Goal: Find contact information: Find contact information

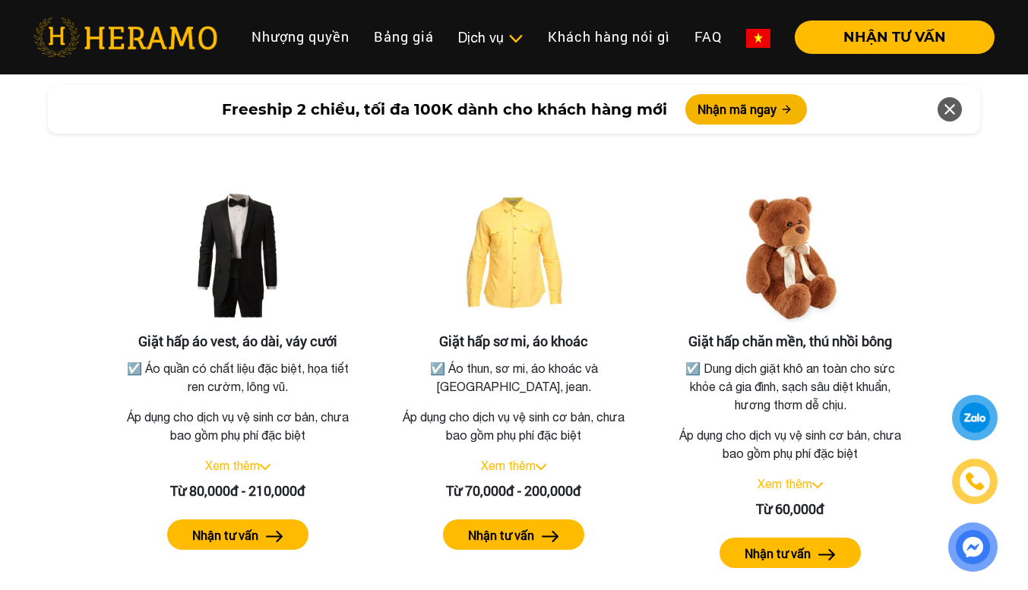
scroll to position [2810, 0]
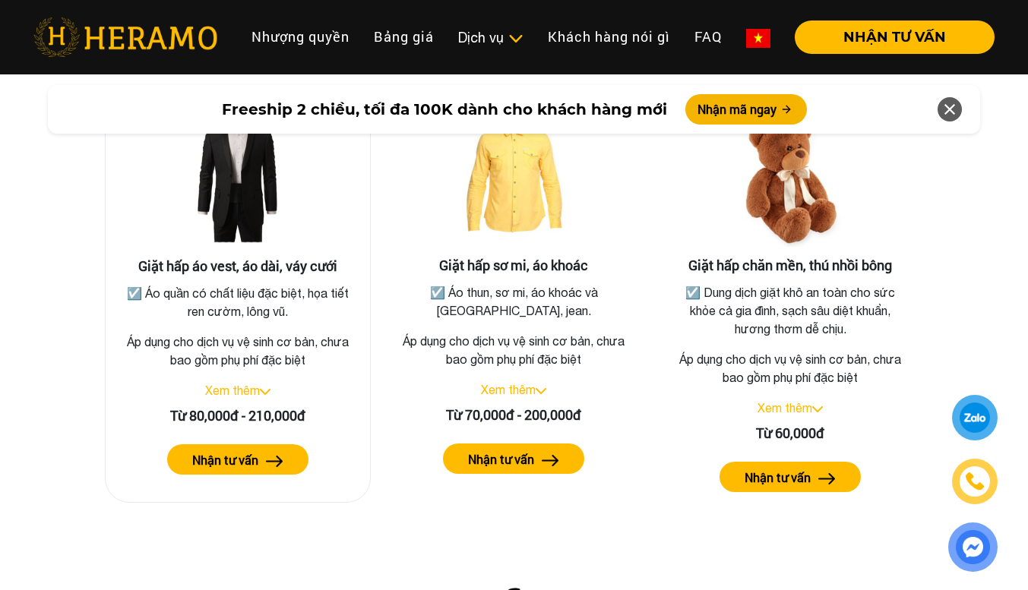
click at [224, 384] on link "Xem thêm" at bounding box center [232, 391] width 55 height 14
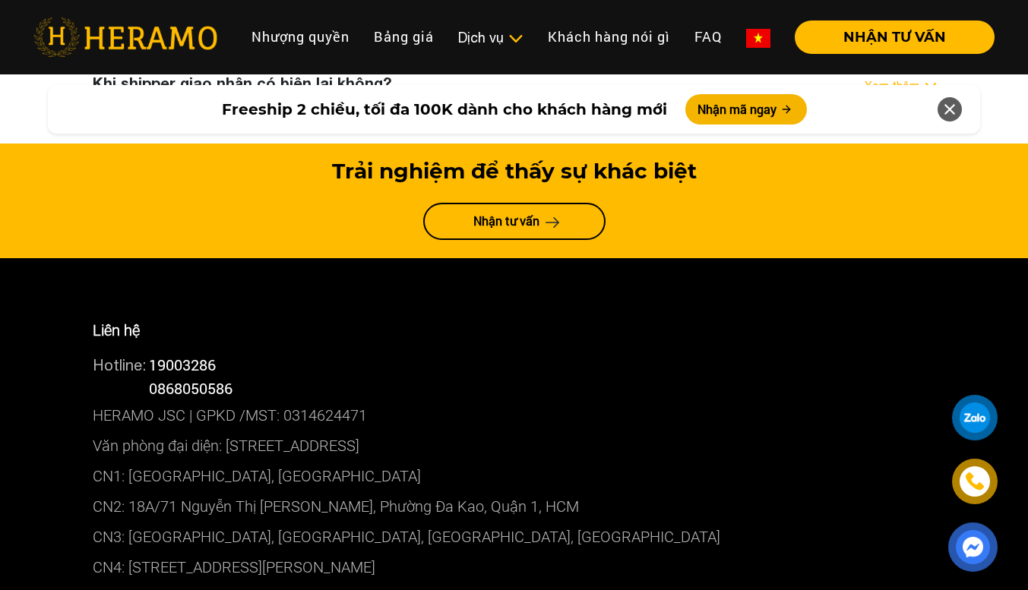
scroll to position [8125, 0]
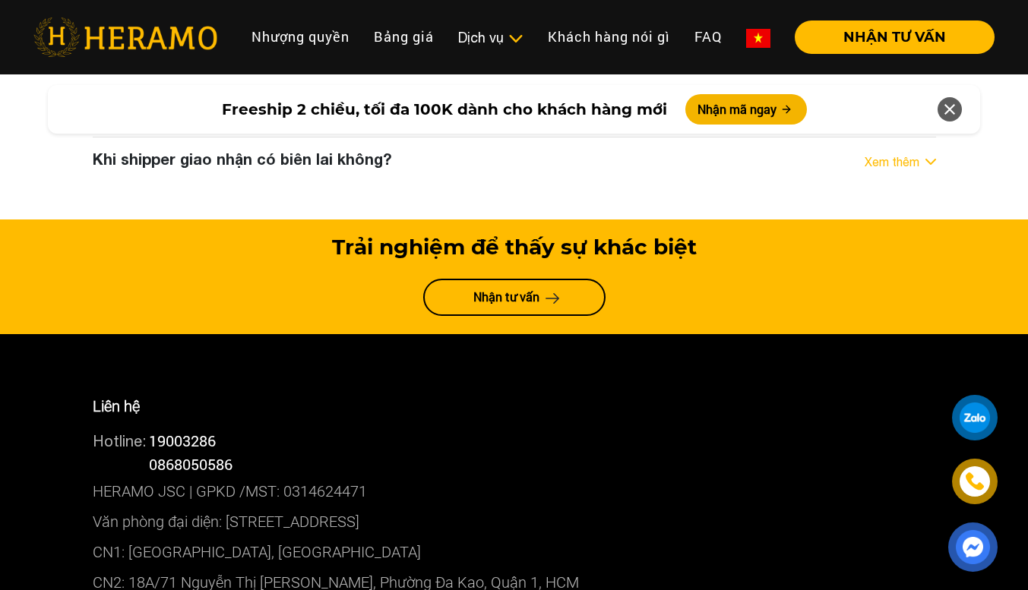
drag, startPoint x: 576, startPoint y: 361, endPoint x: 77, endPoint y: 349, distance: 499.1
click at [523, 476] on p "HERAMO JSC | GPKD /MST: 0314624471" at bounding box center [514, 491] width 843 height 30
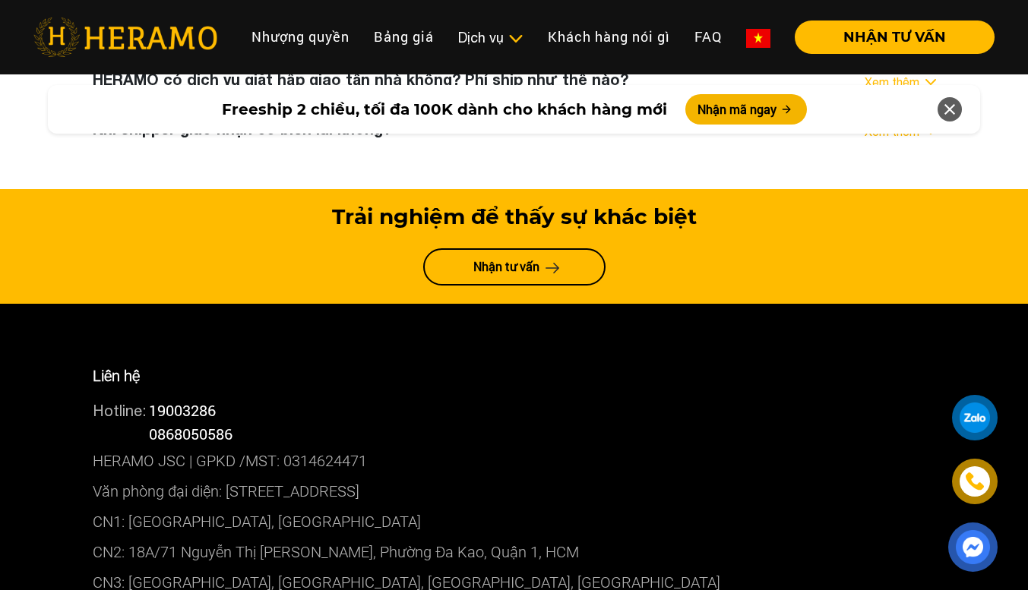
scroll to position [8277, 0]
